Goal: Register for event/course

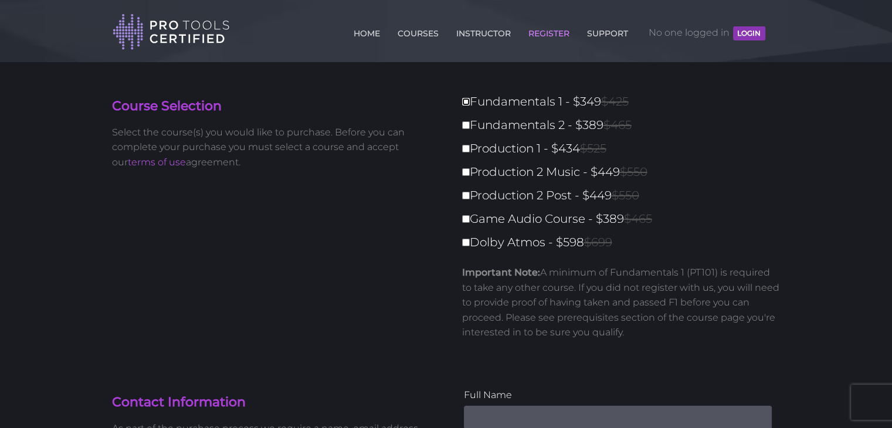
click at [465, 101] on input "Fundamentals 1 - $349 $425" at bounding box center [466, 102] width 8 height 8
checkbox input "true"
type input "349"
click at [467, 124] on input "Fundamentals 2 - $389 $465" at bounding box center [466, 125] width 8 height 8
checkbox input "true"
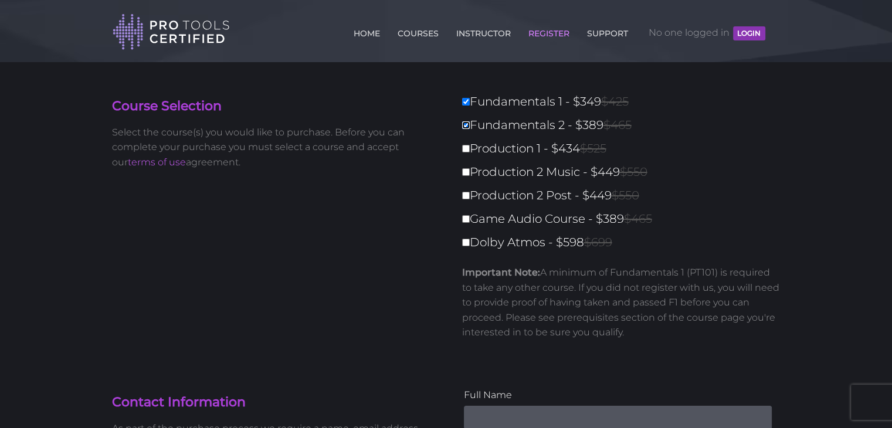
type input "738"
click at [518, 99] on label "Fundamentals 1 - $349 $425" at bounding box center [624, 101] width 325 height 21
click at [470, 99] on input "Fundamentals 1 - $349 $425" at bounding box center [466, 102] width 8 height 8
checkbox input "false"
type input "389"
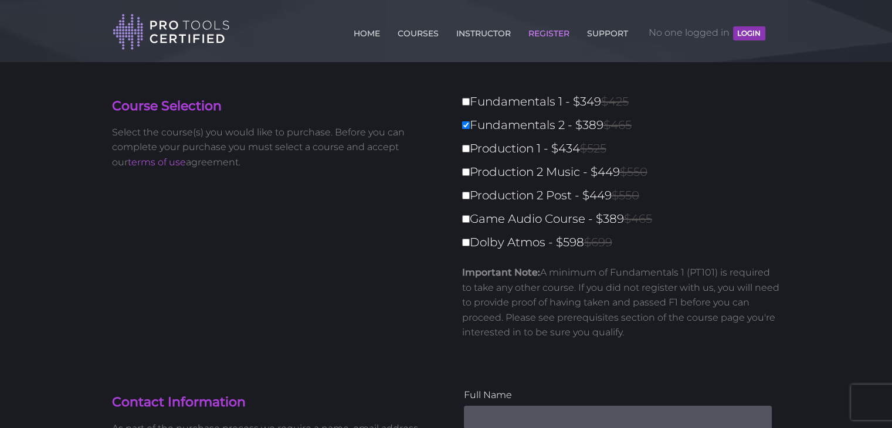
click at [484, 120] on label "Fundamentals 2 - $389 $465" at bounding box center [624, 125] width 325 height 21
click at [470, 121] on input "Fundamentals 2 - $389 $465" at bounding box center [466, 125] width 8 height 8
checkbox input "false"
type input "0"
click at [418, 35] on link "COURSES" at bounding box center [418, 31] width 47 height 19
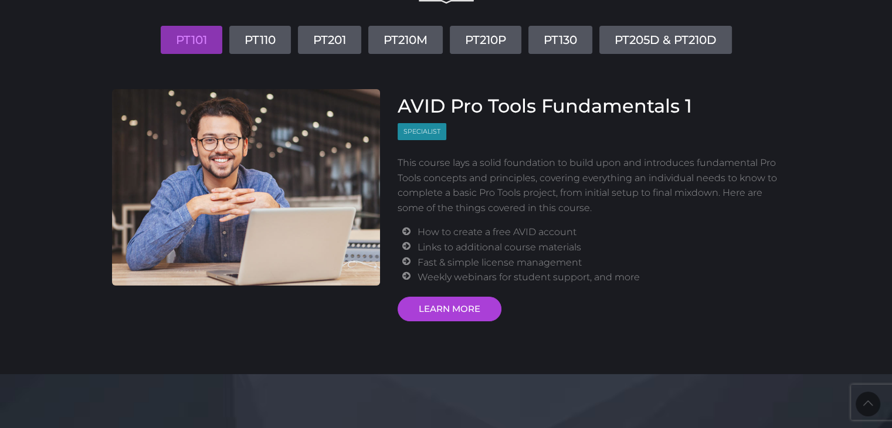
scroll to position [136, 0]
click at [467, 300] on link "LEARN MORE" at bounding box center [450, 309] width 104 height 25
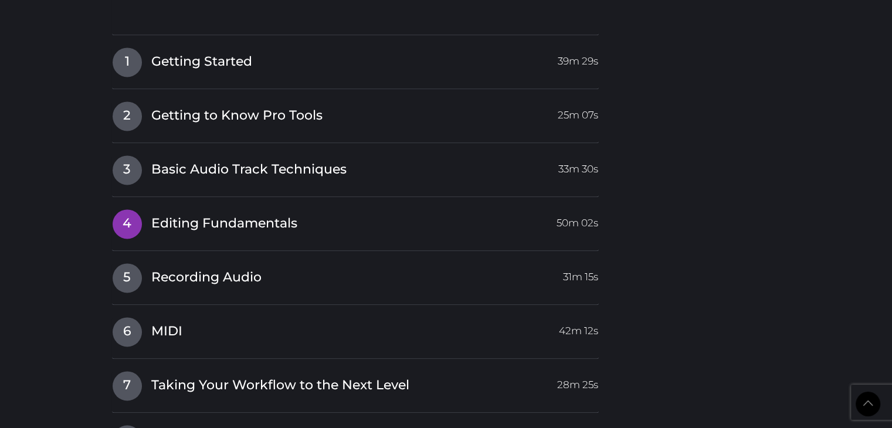
scroll to position [1710, 0]
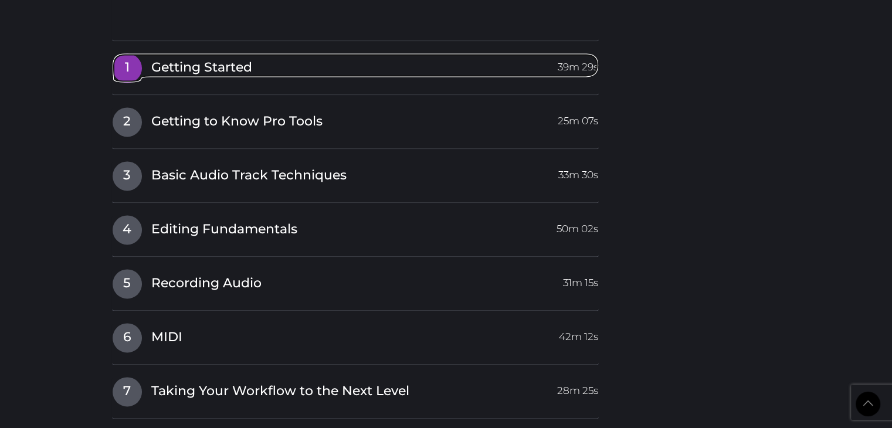
click at [185, 72] on span "Getting Started" at bounding box center [201, 68] width 101 height 18
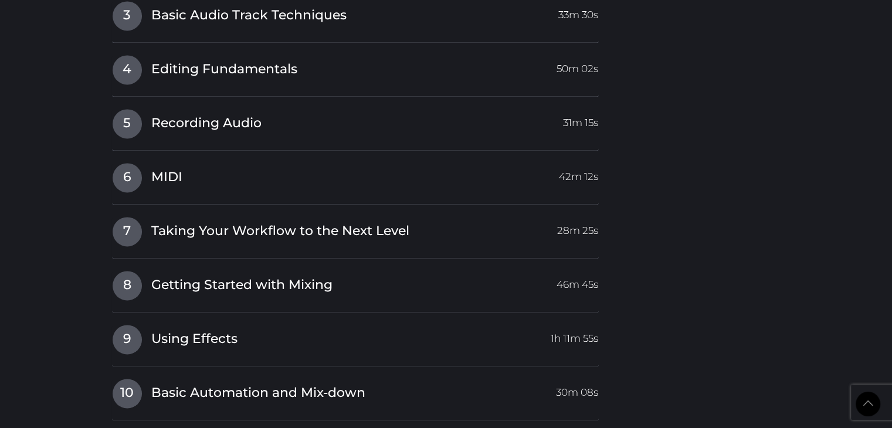
click at [185, 72] on div "I Pro Tools 101 Certification Intro Video 31:17 min 1 Getting Started 39m 29s S…" at bounding box center [355, 110] width 487 height 728
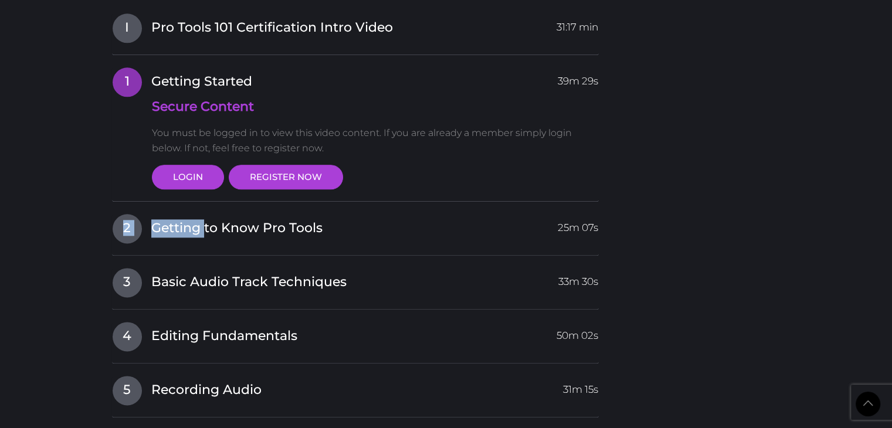
scroll to position [1431, 0]
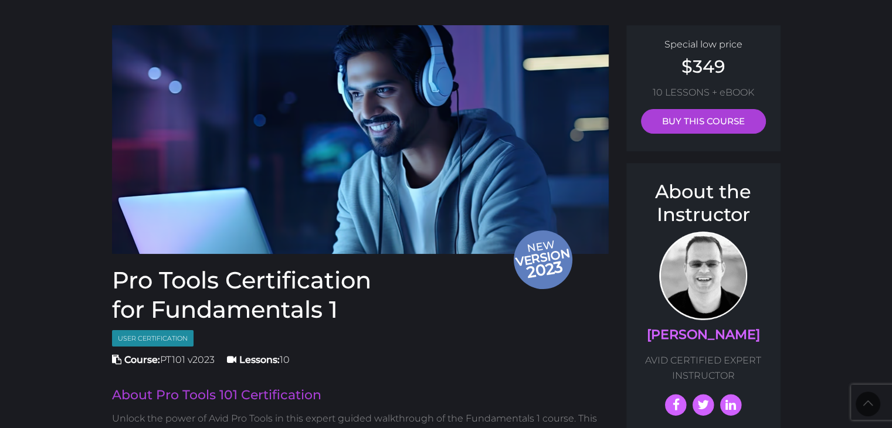
scroll to position [16, 0]
